Goal: Transaction & Acquisition: Download file/media

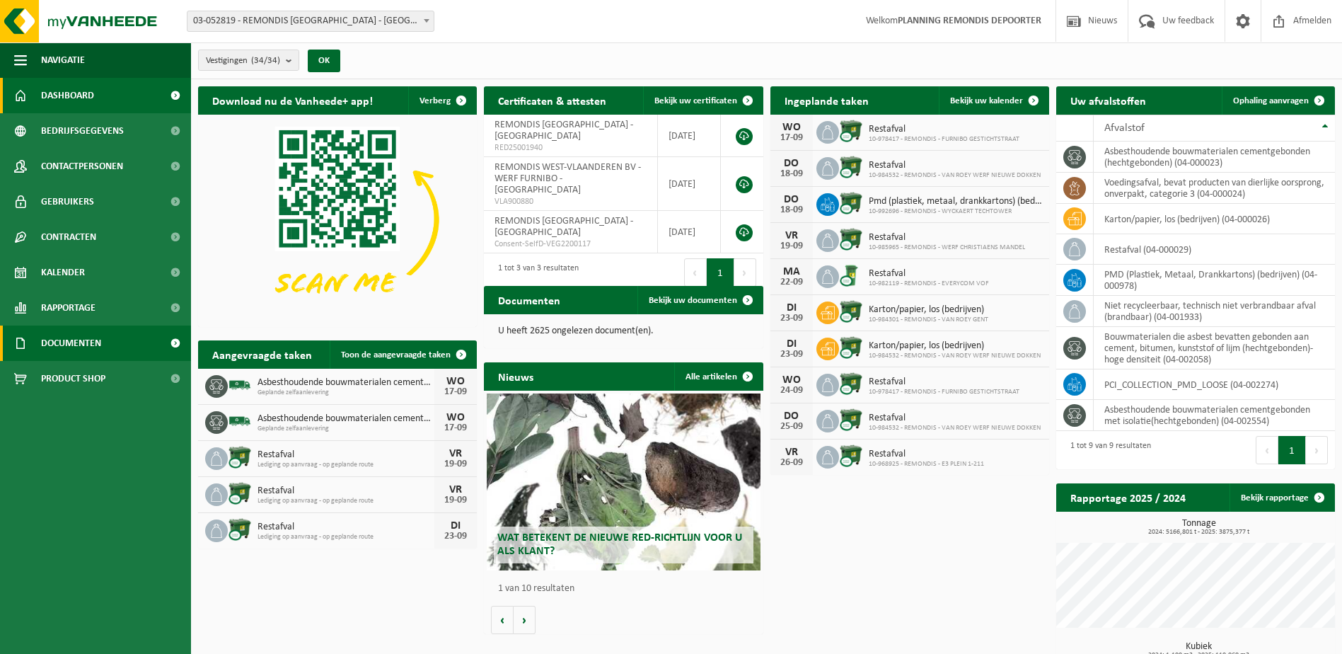
click at [93, 336] on span "Documenten" at bounding box center [71, 342] width 60 height 35
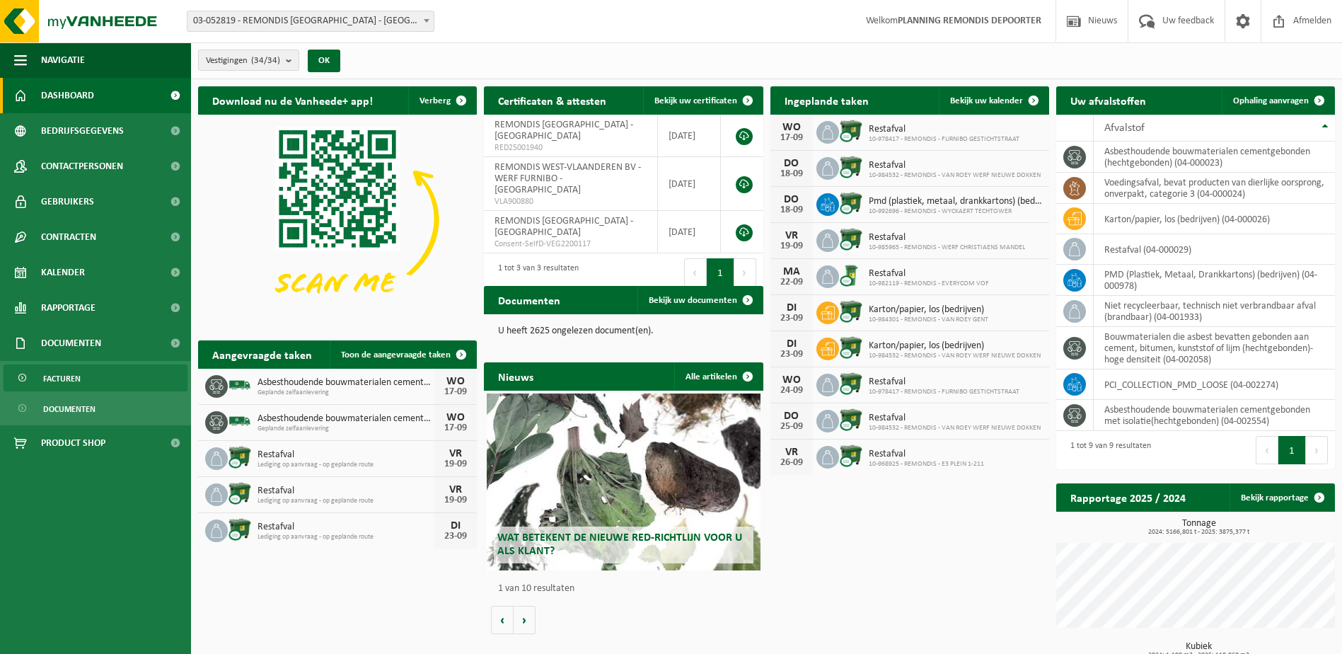
click at [86, 376] on link "Facturen" at bounding box center [96, 377] width 184 height 27
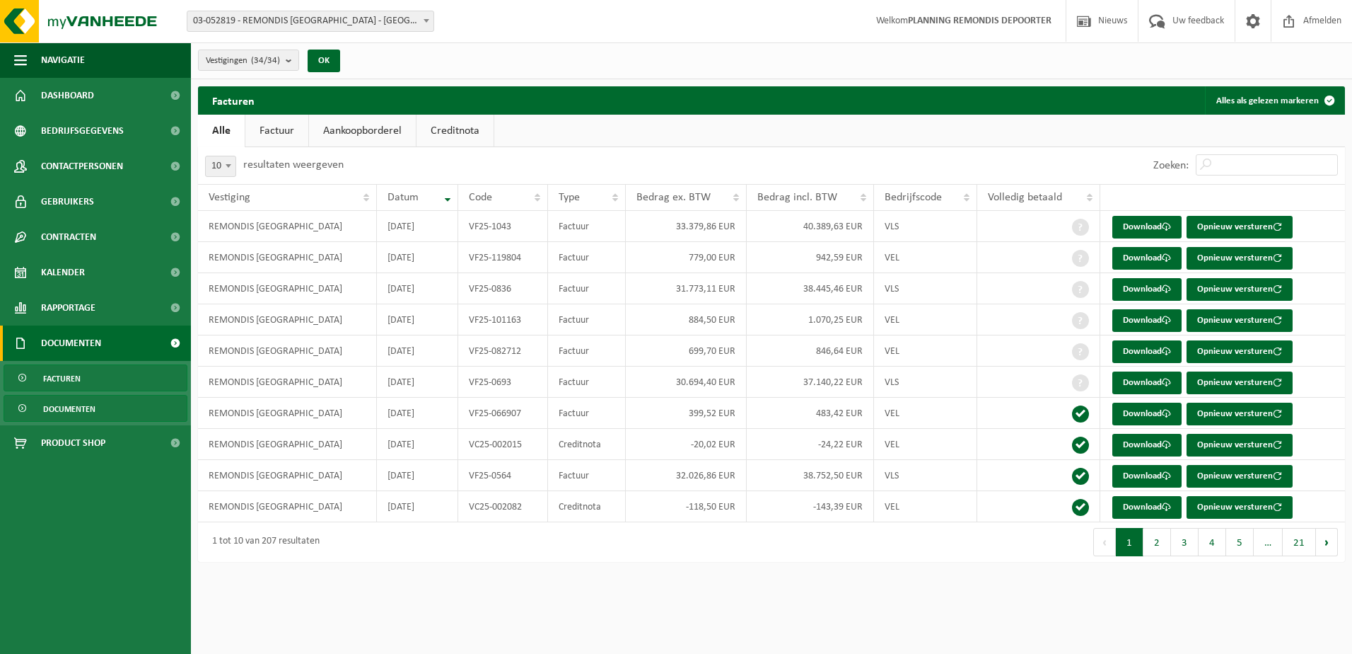
click at [63, 413] on span "Documenten" at bounding box center [69, 408] width 52 height 27
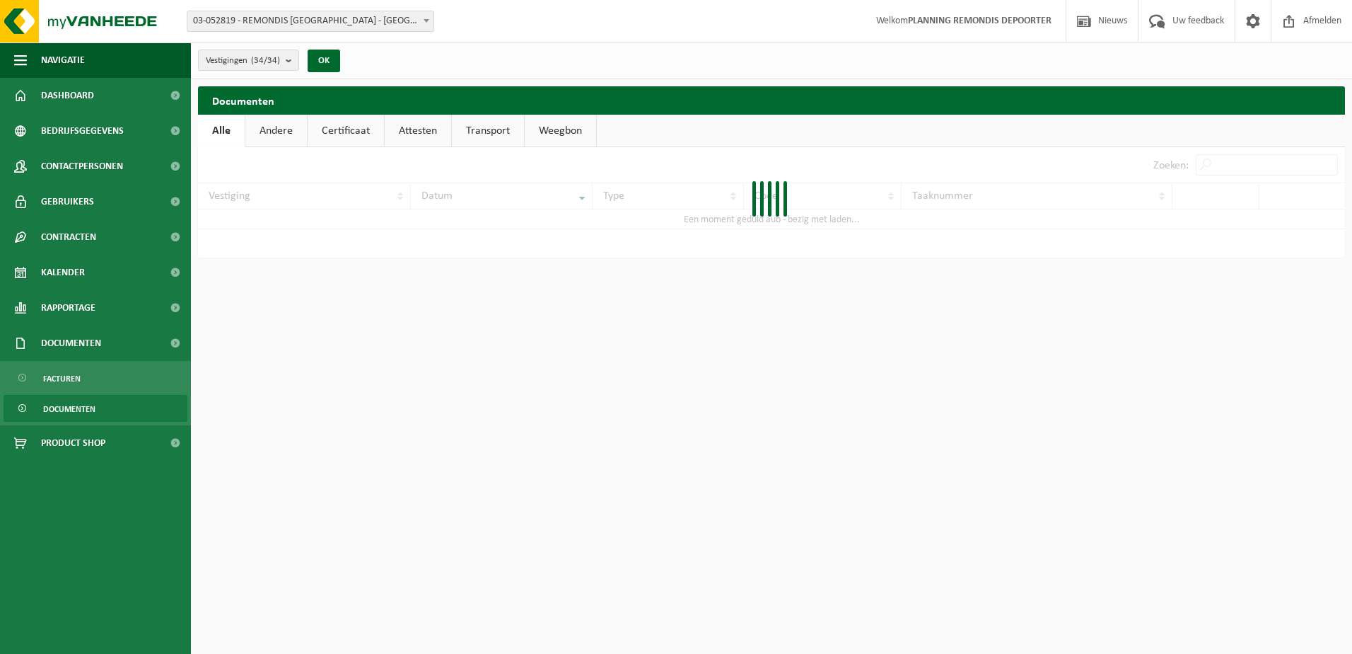
click at [1239, 161] on div at bounding box center [771, 202] width 1147 height 110
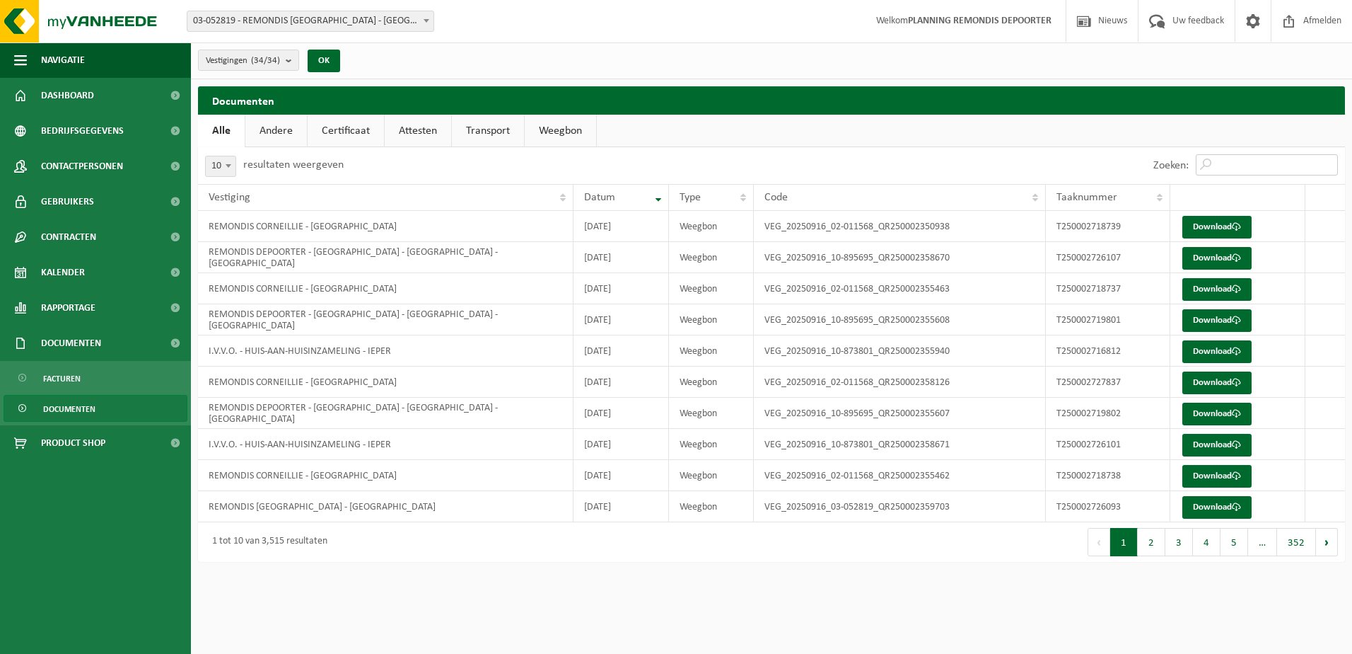
click at [1239, 161] on input "Zoeken:" at bounding box center [1267, 164] width 142 height 21
paste input "T250002718738"
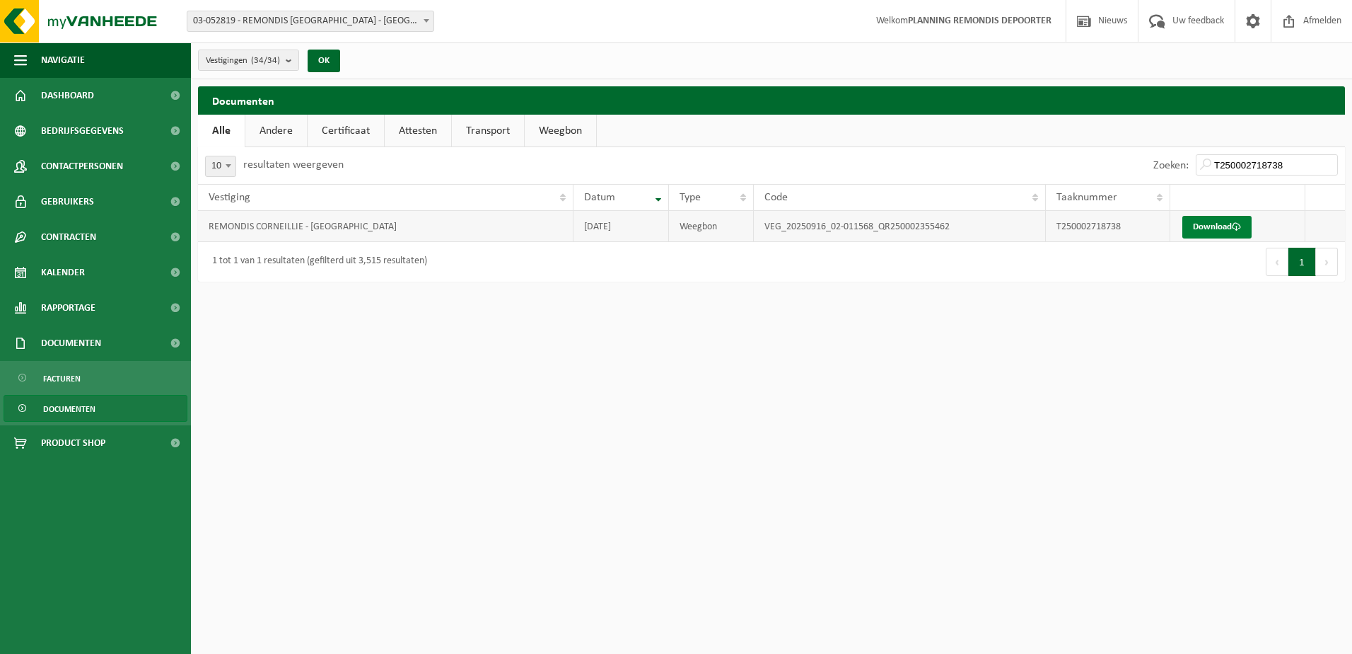
click at [1190, 236] on link "Download" at bounding box center [1217, 227] width 69 height 23
click at [1245, 170] on input "T250002718738" at bounding box center [1267, 164] width 142 height 21
paste input "7"
click at [1206, 227] on link "Download" at bounding box center [1217, 227] width 69 height 23
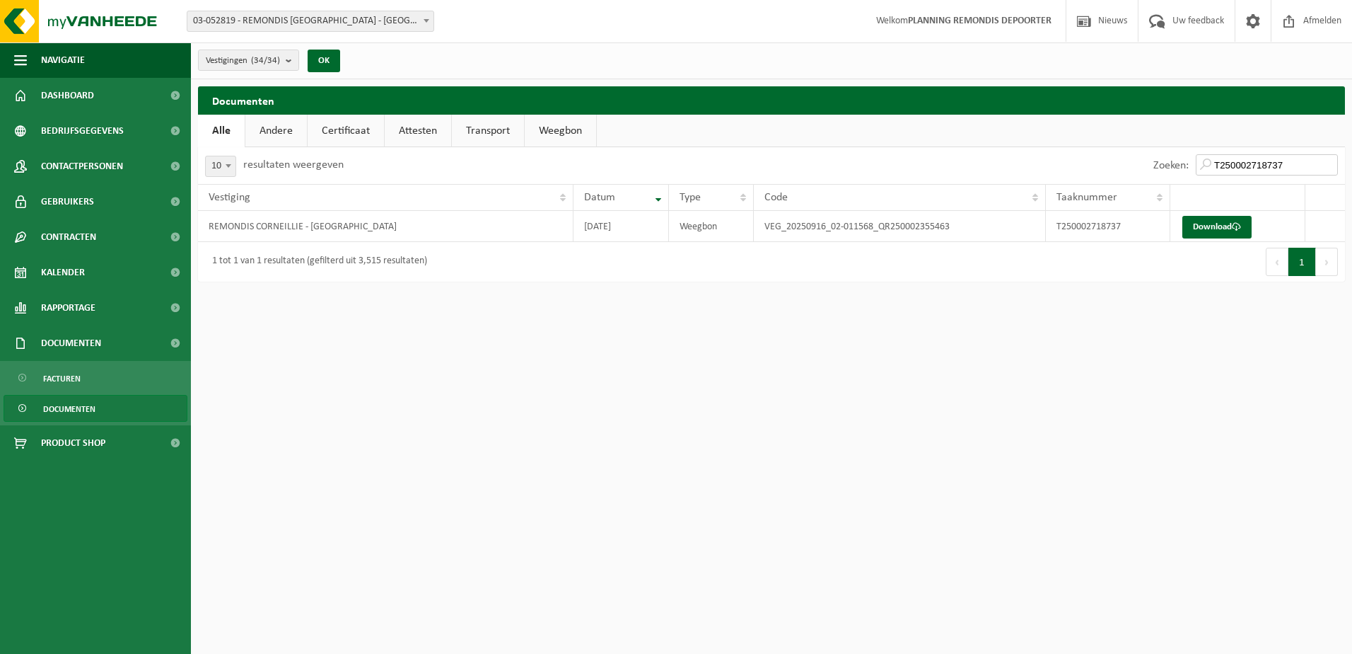
click at [1219, 161] on input "T250002718737" at bounding box center [1267, 164] width 142 height 21
paste input "656641"
click at [1202, 229] on link "Download" at bounding box center [1217, 227] width 69 height 23
click at [1224, 166] on input "T250002656641" at bounding box center [1267, 164] width 142 height 21
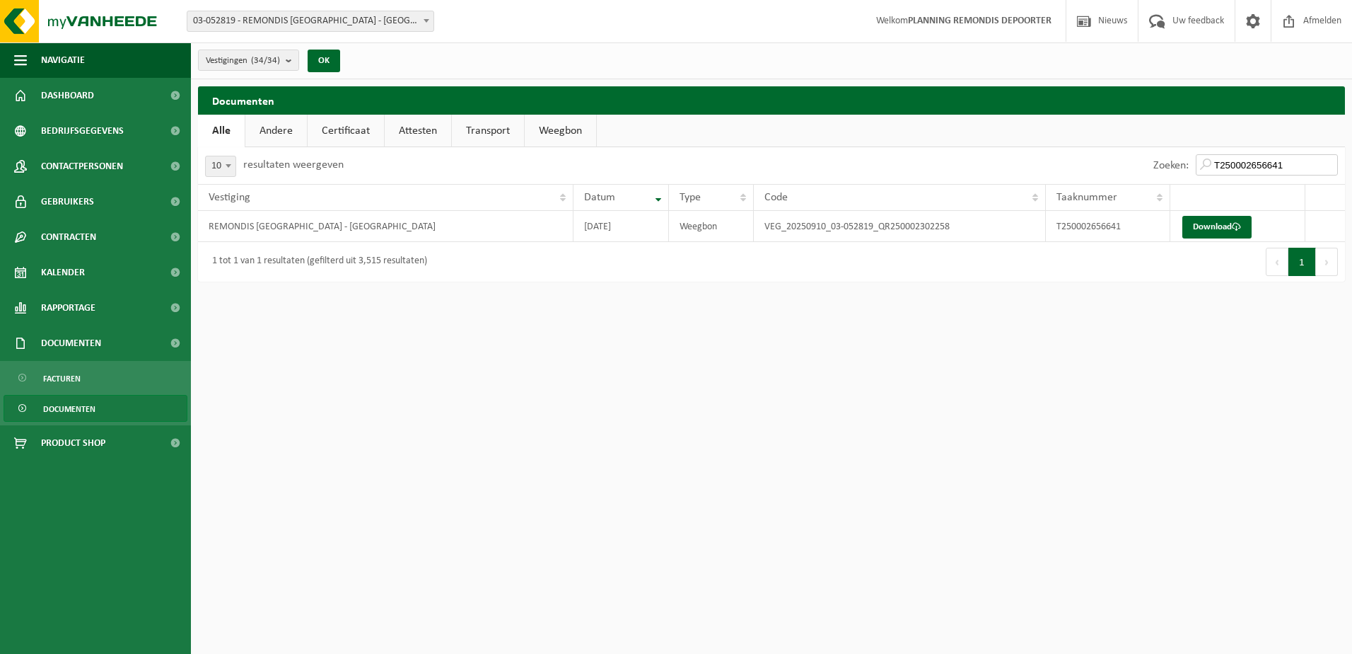
click at [1224, 166] on input "T250002656641" at bounding box center [1267, 164] width 142 height 21
paste input "35"
click at [1230, 221] on link "Download" at bounding box center [1217, 227] width 69 height 23
click at [1278, 155] on input "T250002656635" at bounding box center [1267, 164] width 142 height 21
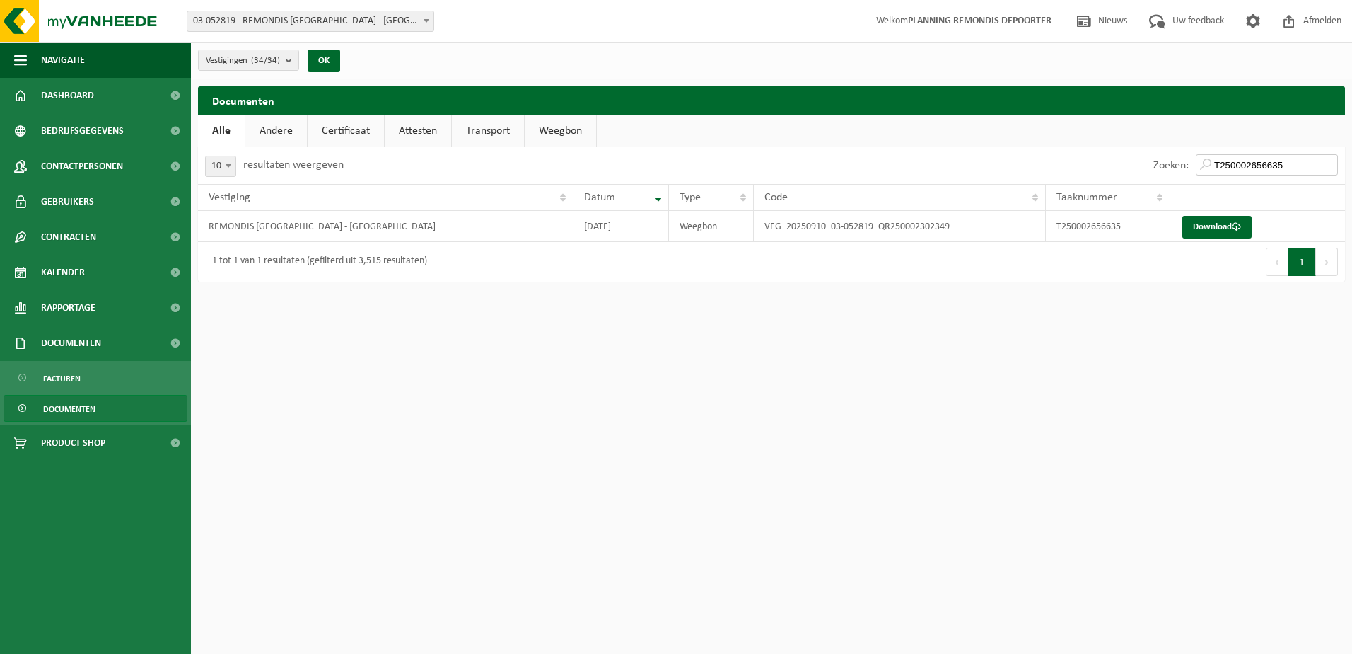
paste input "64992"
type input "T250002664992"
click at [1205, 226] on link "Download" at bounding box center [1217, 227] width 69 height 23
